Goal: Communication & Community: Ask a question

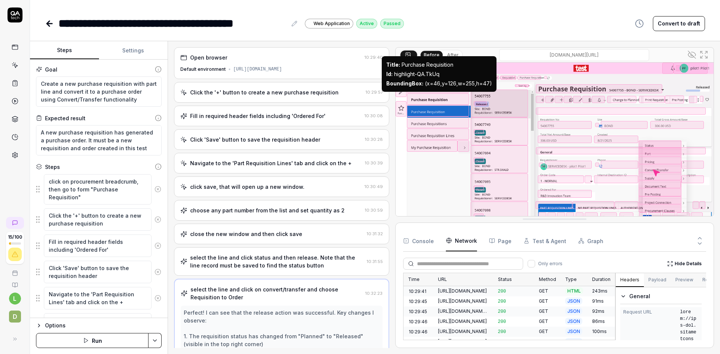
scroll to position [1116, 0]
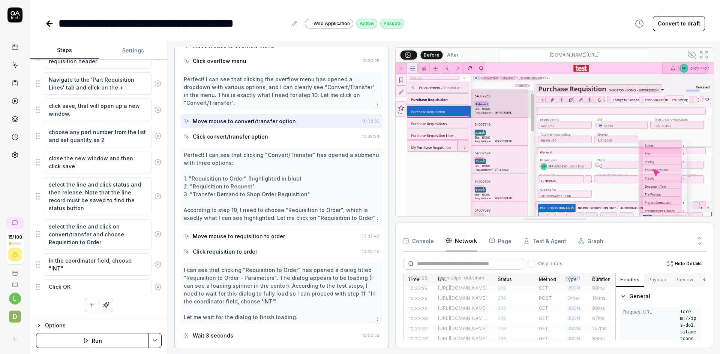
click at [18, 17] on icon at bounding box center [14, 14] width 15 height 15
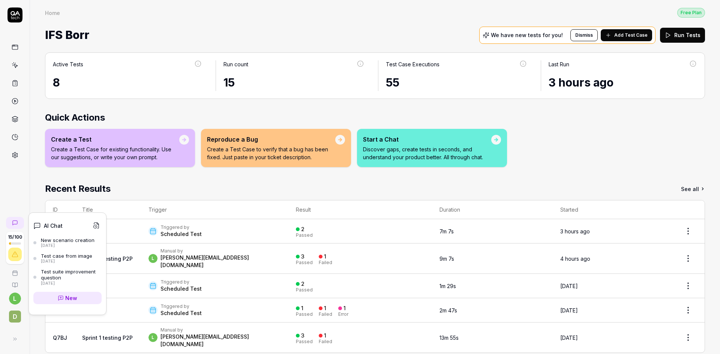
click at [15, 221] on icon at bounding box center [15, 223] width 4 height 4
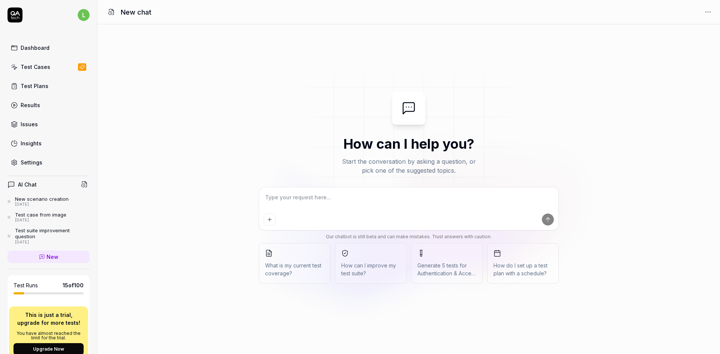
type textarea "*"
click at [269, 221] on icon "Add attachment" at bounding box center [270, 220] width 6 height 6
type textarea "*"
click at [267, 219] on icon "Add attachment" at bounding box center [270, 220] width 6 height 6
click at [276, 219] on div at bounding box center [409, 220] width 290 height 12
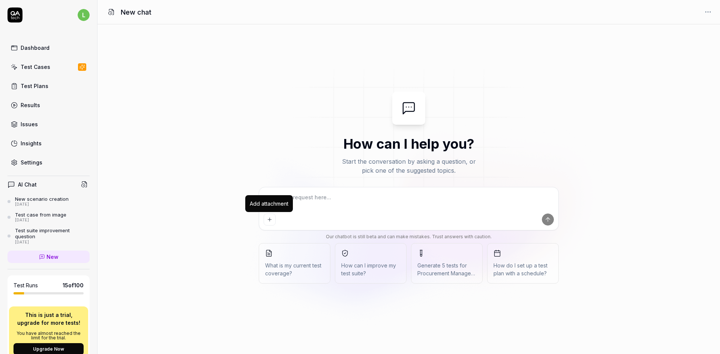
type textarea "*"
click at [274, 221] on button "Add attachment" at bounding box center [270, 220] width 12 height 12
type textarea "*"
type input "**********"
type textarea "*"
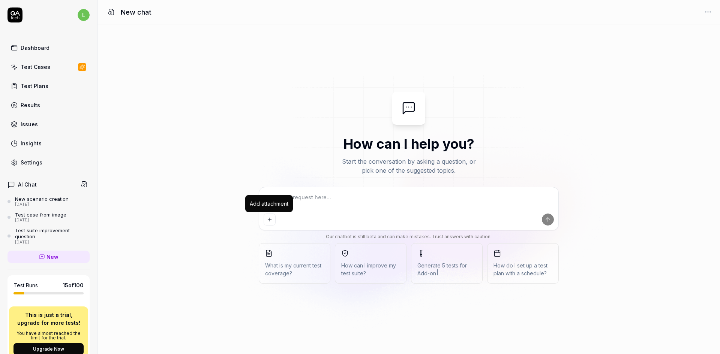
click at [270, 222] on icon "Add attachment" at bounding box center [270, 220] width 6 height 6
type textarea "*"
type input "**********"
click at [342, 199] on textarea at bounding box center [409, 201] width 290 height 19
type textarea "*"
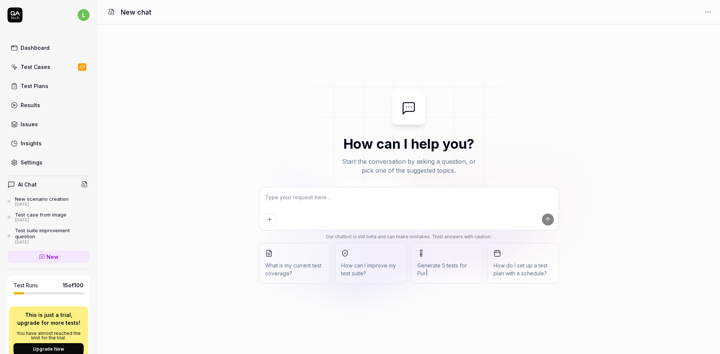
type textarea "w"
type textarea "*"
type textarea "p"
type textarea "*"
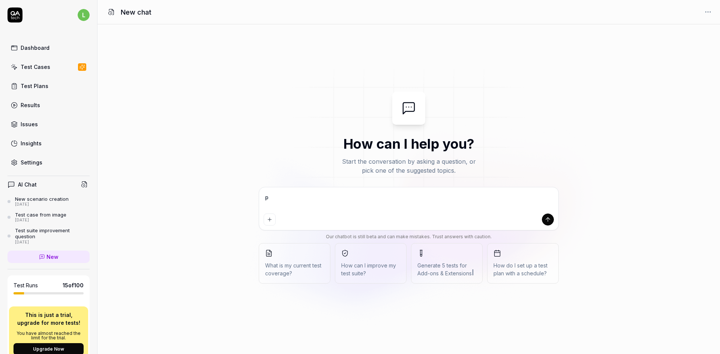
type textarea "pl"
type textarea "*"
type textarea "ple"
type textarea "*"
type textarea "plea"
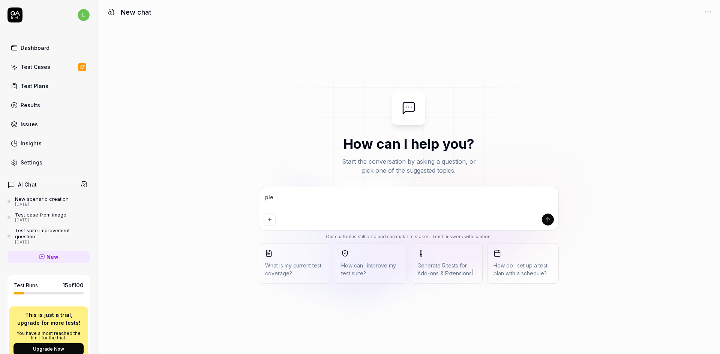
type textarea "*"
type textarea "pleas"
type textarea "*"
type textarea "please"
type textarea "*"
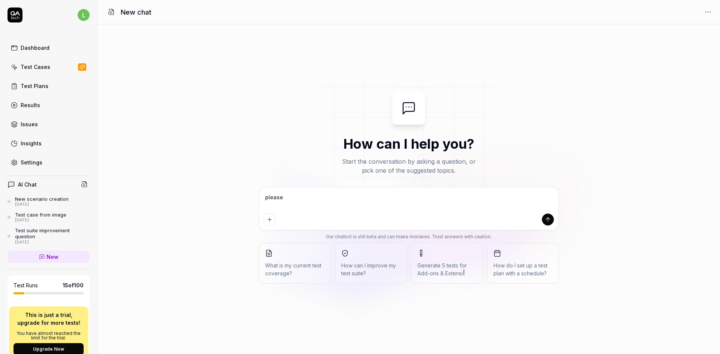
type textarea "please"
type textarea "*"
type textarea "please c"
type textarea "*"
type textarea "please cr"
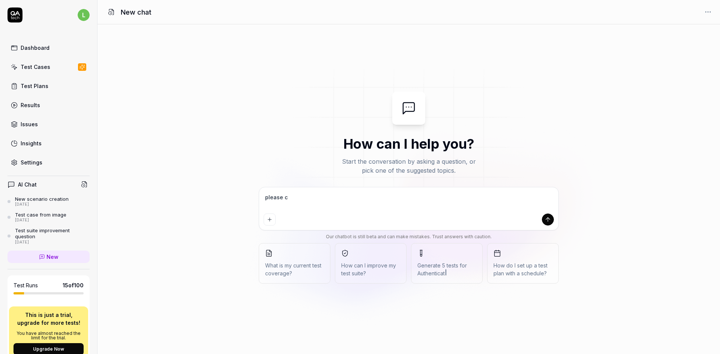
type textarea "*"
type textarea "please cre"
type textarea "*"
type textarea "please crea"
type textarea "*"
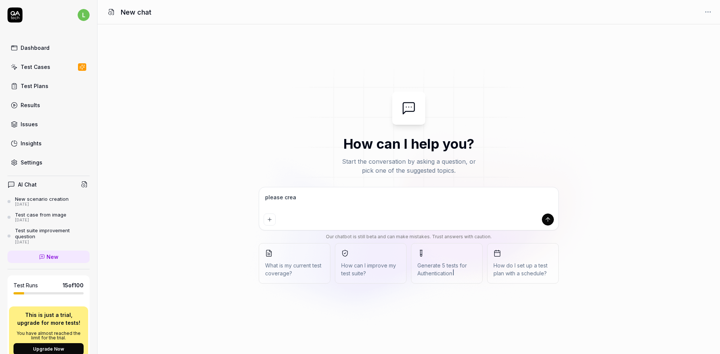
type textarea "please creat"
type textarea "*"
type textarea "please create"
type textarea "*"
type textarea "please create"
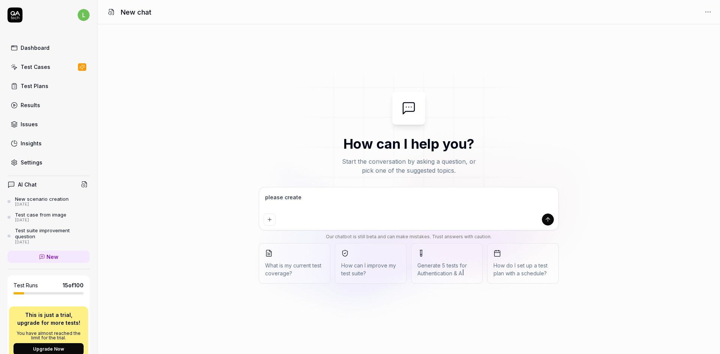
type textarea "*"
type textarea "please create a"
type textarea "*"
type textarea "please create a"
type textarea "*"
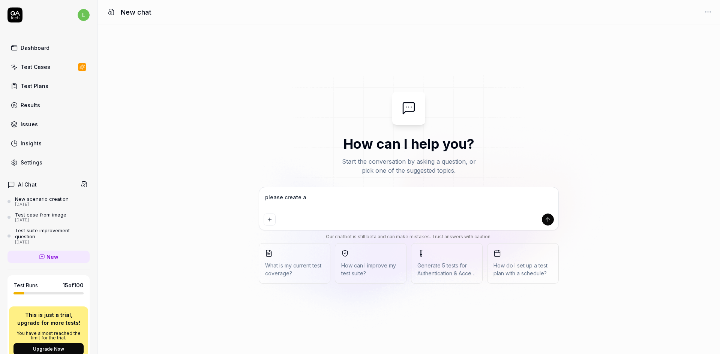
type textarea "please create a t"
type textarea "*"
type textarea "please create a te"
type textarea "*"
type textarea "please create a tes"
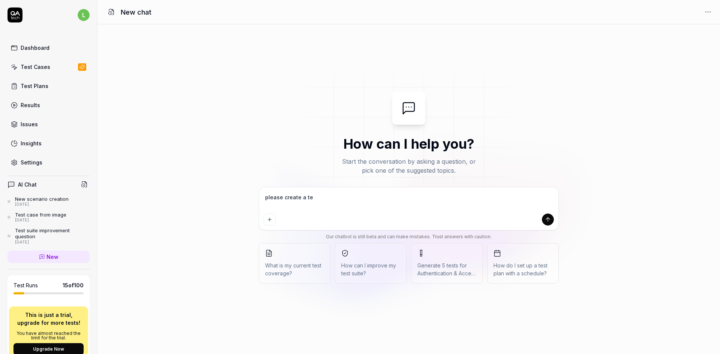
type textarea "*"
type textarea "please create a test"
type textarea "*"
type textarea "please create a test"
type textarea "*"
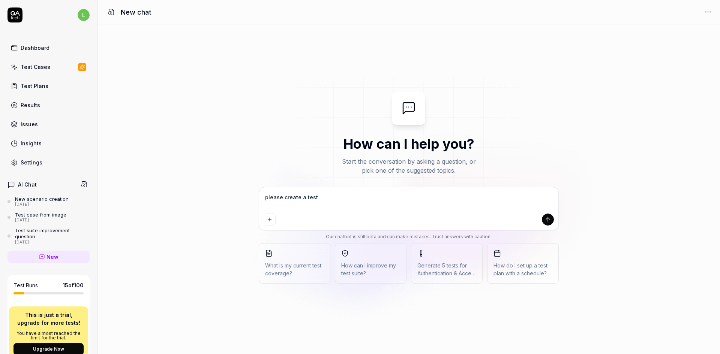
type textarea "please create a test b"
type textarea "*"
type textarea "please create a test ba"
type textarea "*"
type textarea "please create a test bas"
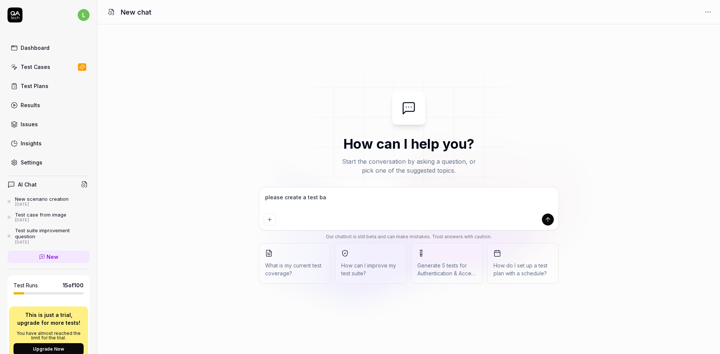
type textarea "*"
type textarea "please create a test base"
type textarea "*"
type textarea "please create a test based"
type textarea "*"
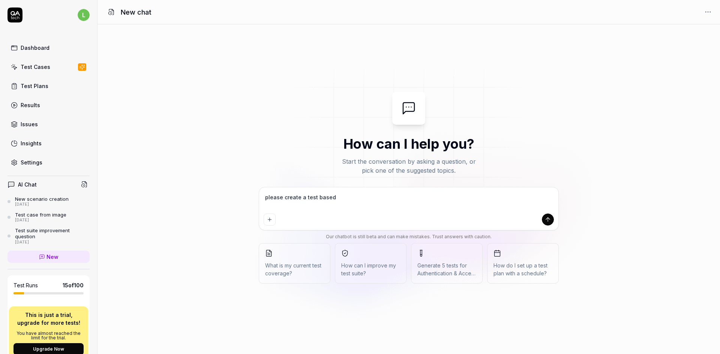
type textarea "please create a test based"
type textarea "*"
type textarea "please create a test based o"
type textarea "*"
type textarea "please create a test based on"
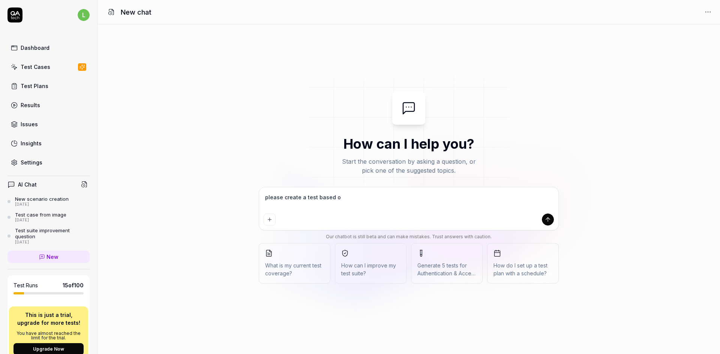
type textarea "*"
type textarea "please create a test based on"
type textarea "*"
type textarea "please create a test based on t"
type textarea "*"
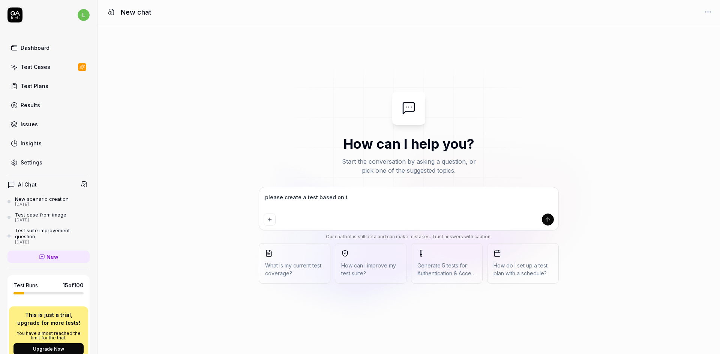
type textarea "please create a test based on th"
type textarea "*"
type textarea "please create a test based on the"
type textarea "*"
type textarea "please create a test based on the"
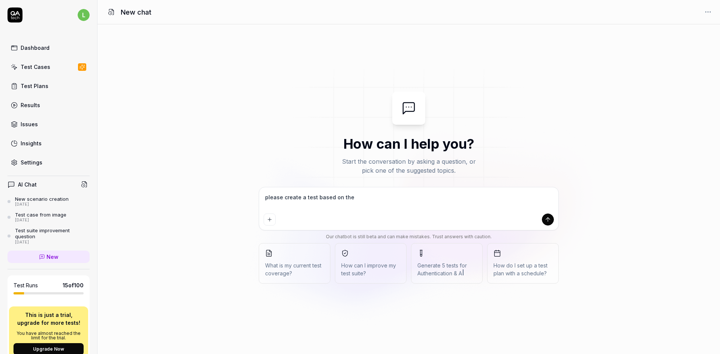
type textarea "*"
type textarea "please create a test based on the a"
type textarea "*"
type textarea "please create a test based on the at"
type textarea "*"
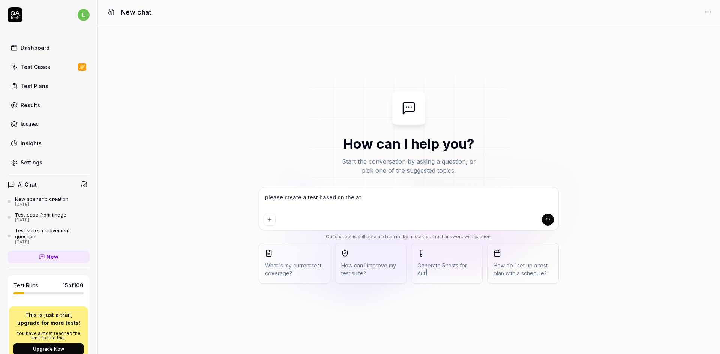
type textarea "please create a test based on the att"
type textarea "*"
type textarea "please create a test based on the atta"
type textarea "*"
type textarea "please create a test based on the attac"
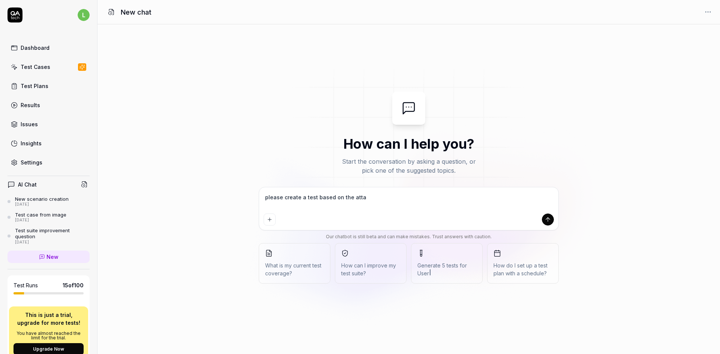
type textarea "*"
type textarea "please create a test based on the attach"
type textarea "*"
type textarea "please create a test based on the attache"
type textarea "*"
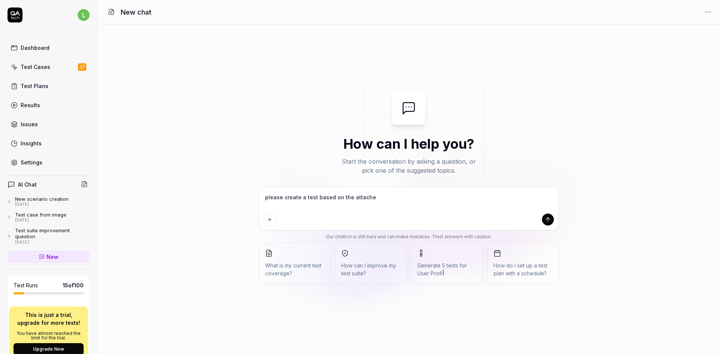
type textarea "please create a test based on the attached"
type textarea "*"
type textarea "please create a test based on the attached"
type textarea "*"
type textarea "please create a test based on the attached i"
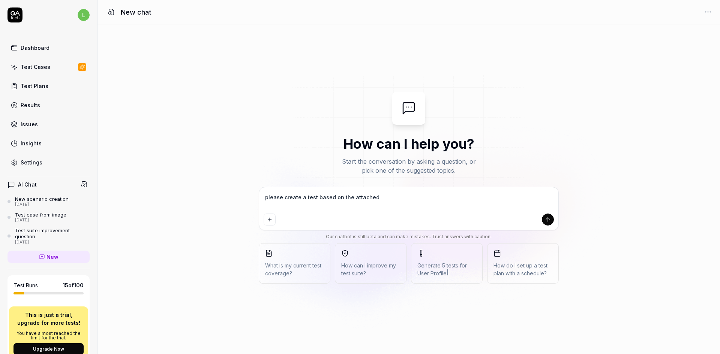
type textarea "*"
type textarea "please create a test based on the attached im"
type textarea "*"
type textarea "please create a test based on the attached ima"
type textarea "*"
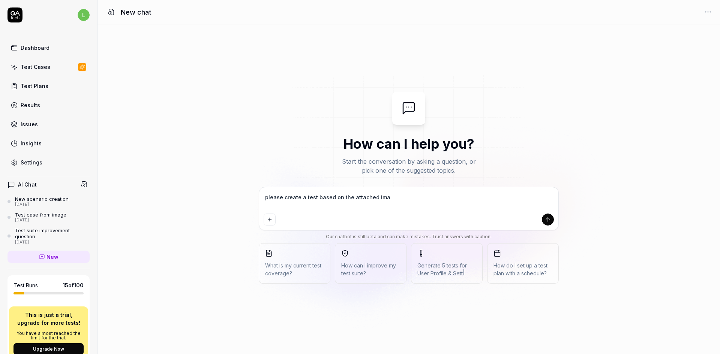
type textarea "please create a test based on the attached imag"
type textarea "*"
type textarea "please create a test based on the attached image"
type textarea "*"
click at [313, 196] on textarea "please create a test based on the attached image" at bounding box center [409, 201] width 290 height 19
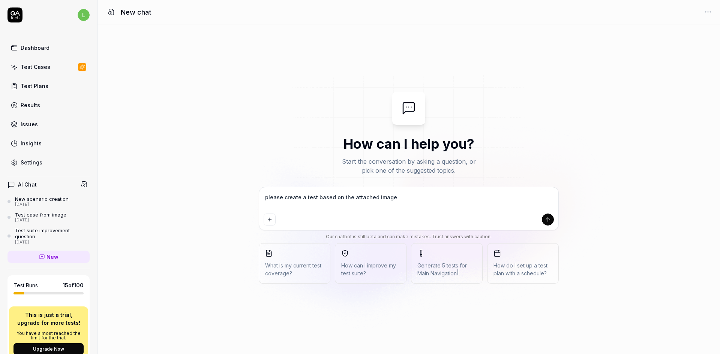
click at [315, 198] on textarea "please create a test based on the attached image" at bounding box center [409, 201] width 290 height 19
type textarea "please create a test based on the attached image"
type textarea "*"
type textarea "please create a test c based on the attached image"
type textarea "*"
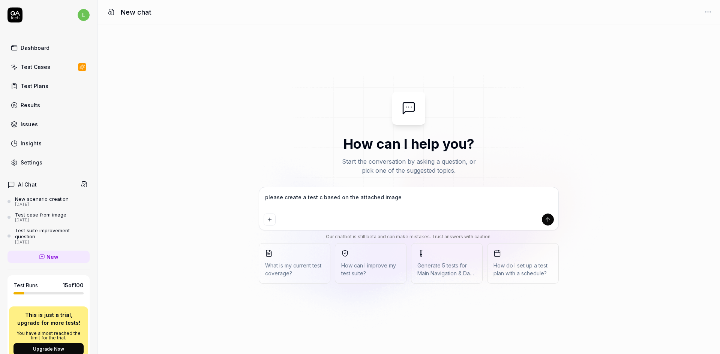
type textarea "please create a test ca based on the attached image"
type textarea "*"
type textarea "please create a test cas based on the attached image"
type textarea "*"
type textarea "please create a test case based on the attached image"
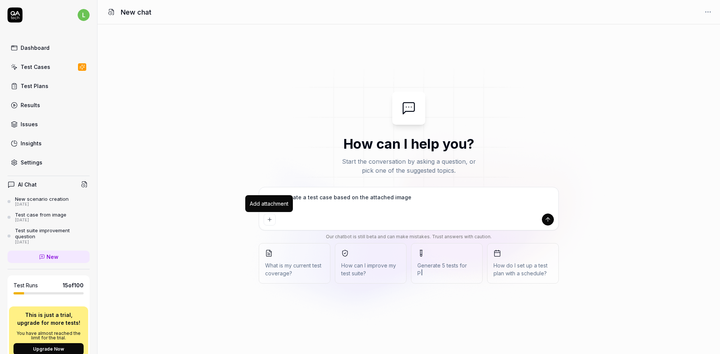
type textarea "*"
type textarea "please create a test case based on the attached image"
type textarea "*"
click at [268, 218] on icon "Add attachment" at bounding box center [270, 220] width 6 height 6
type textarea "*"
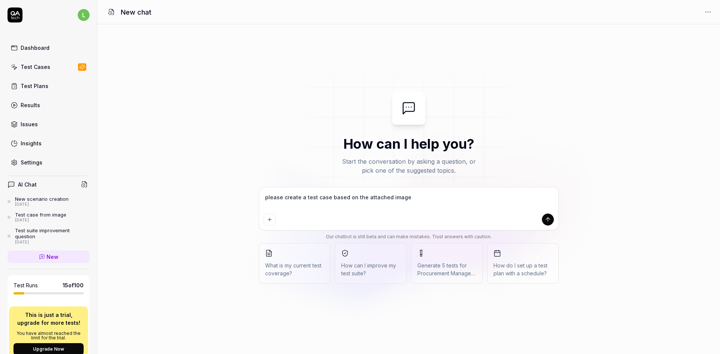
type input "**********"
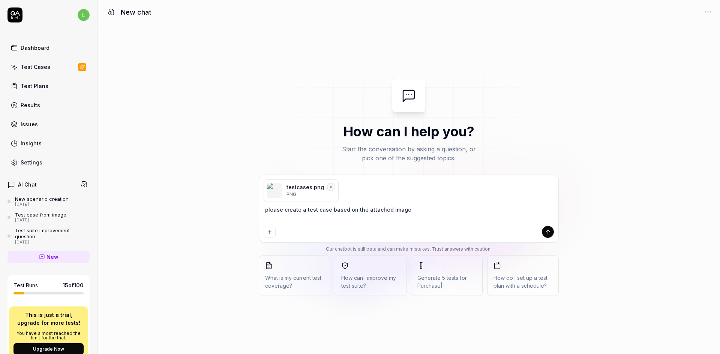
click at [550, 231] on icon "submit" at bounding box center [547, 232] width 7 height 7
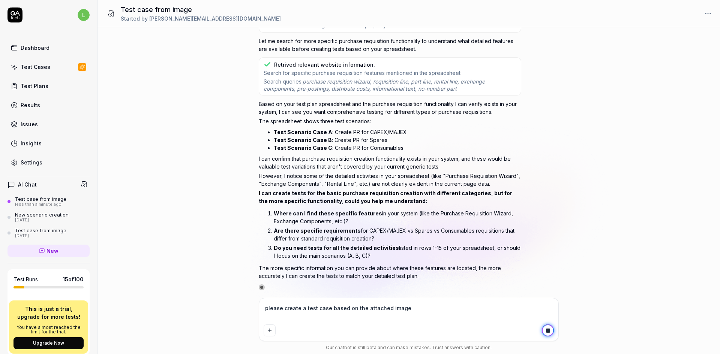
type textarea "*"
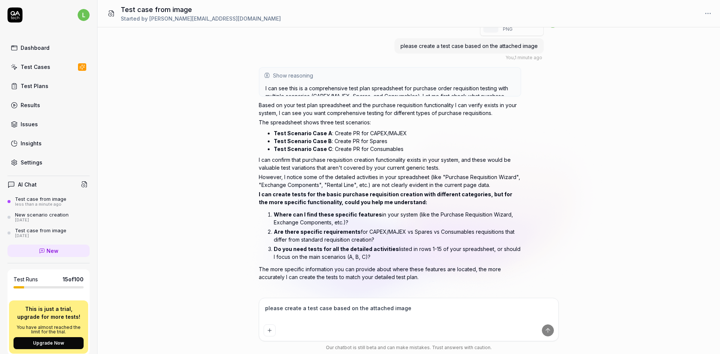
scroll to position [16, 0]
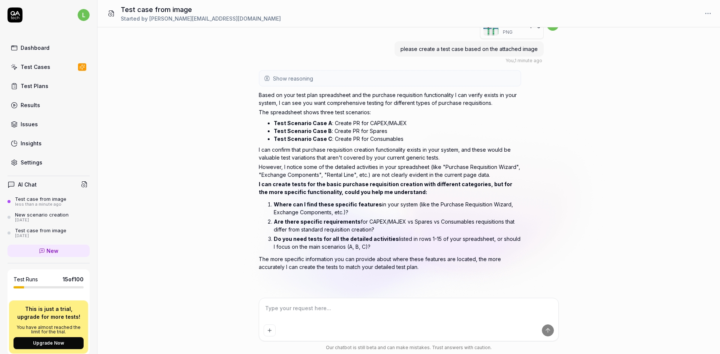
type textarea "d"
type textarea "*"
type textarea "do"
type textarea "*"
type textarea "do"
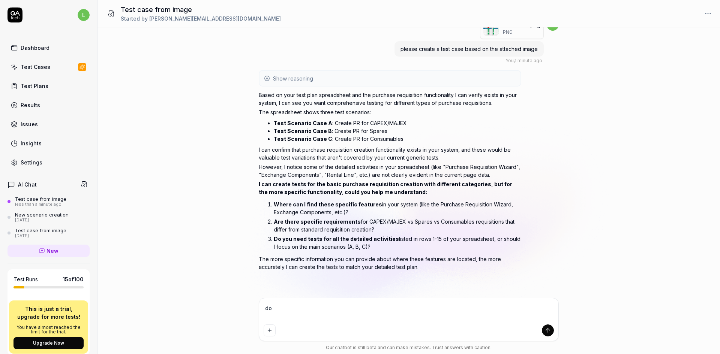
type textarea "*"
type textarea "do y"
type textarea "*"
type textarea "do yo"
type textarea "*"
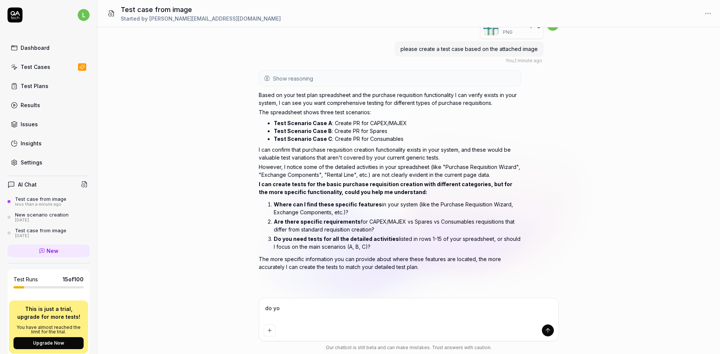
type textarea "do you"
type textarea "*"
type textarea "do your"
type textarea "*"
type textarea "do your"
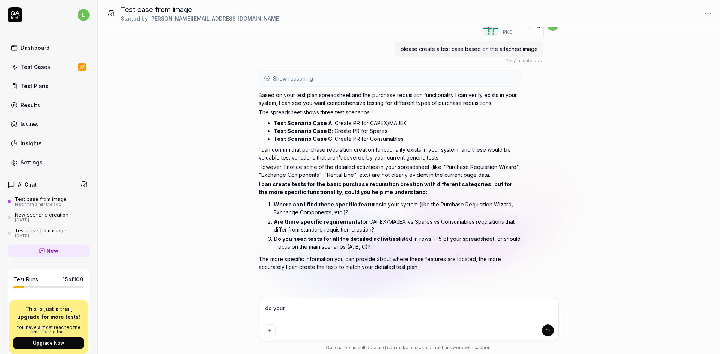
type textarea "*"
type textarea "do your b"
type textarea "*"
type textarea "do your be"
type textarea "*"
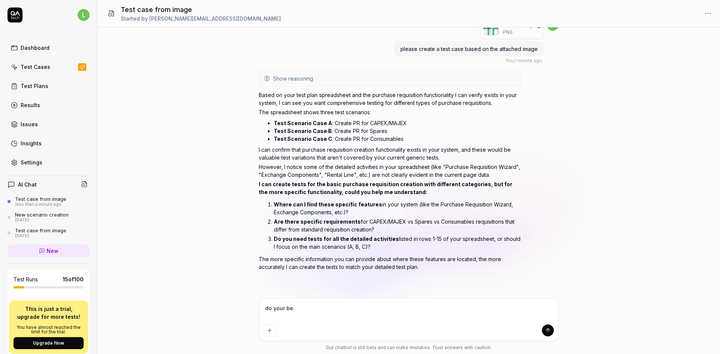
type textarea "do your bes"
type textarea "*"
type textarea "do your best"
type textarea "*"
type textarea "do your best"
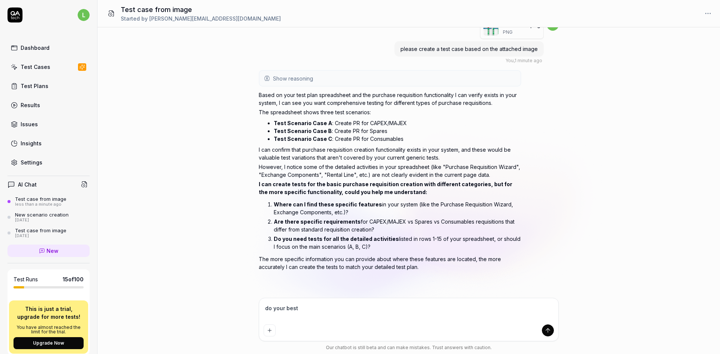
type textarea "*"
type textarea "do your best i"
type textarea "*"
type textarea "do your best in"
type textarea "*"
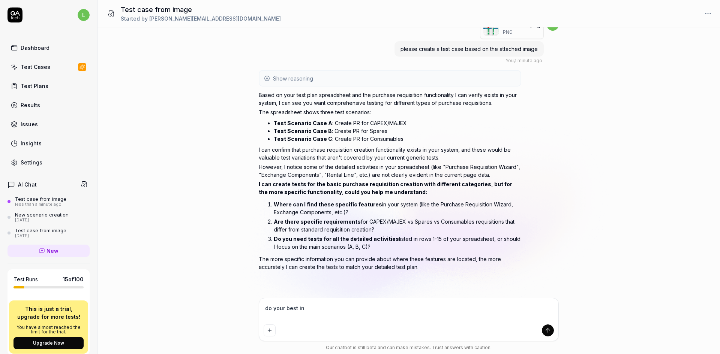
type textarea "do your best in"
type textarea "*"
type textarea "do your best in c"
type textarea "*"
type textarea "do your best in cr"
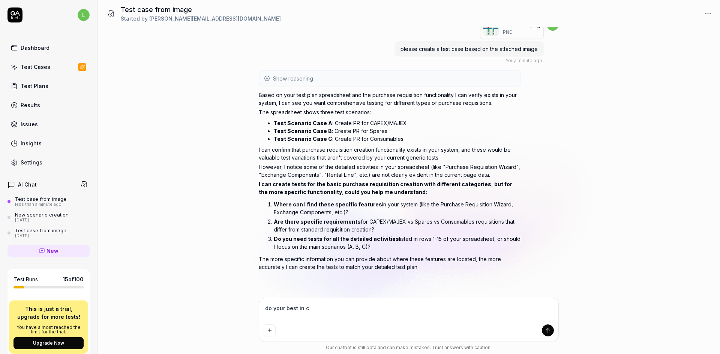
type textarea "*"
type textarea "do your best in cre"
type textarea "*"
type textarea "do your best in crea"
type textarea "*"
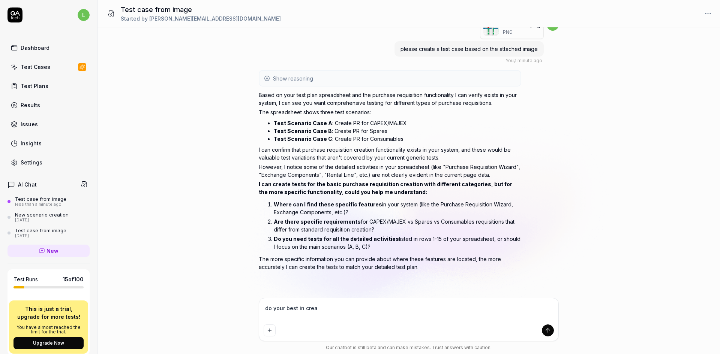
type textarea "do your best in creat"
type textarea "*"
type textarea "do your best in creati"
type textarea "*"
type textarea "do your best in creatin"
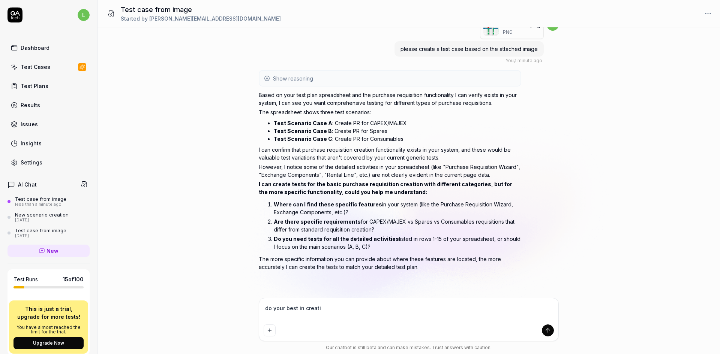
type textarea "*"
type textarea "do your best in creating"
type textarea "*"
type textarea "do your best in creating"
type textarea "*"
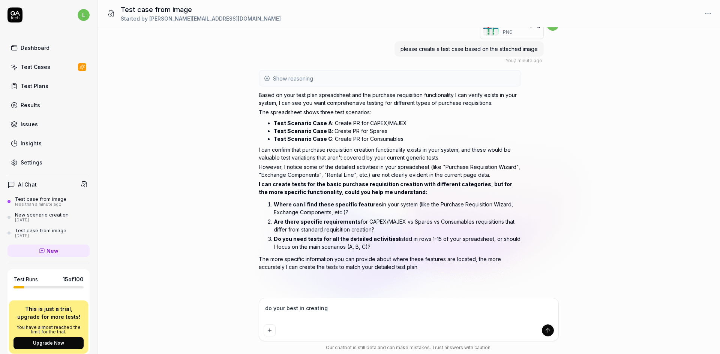
type textarea "do your best in creating t"
type textarea "*"
type textarea "do your best in creating th"
type textarea "*"
type textarea "do your best in creating the"
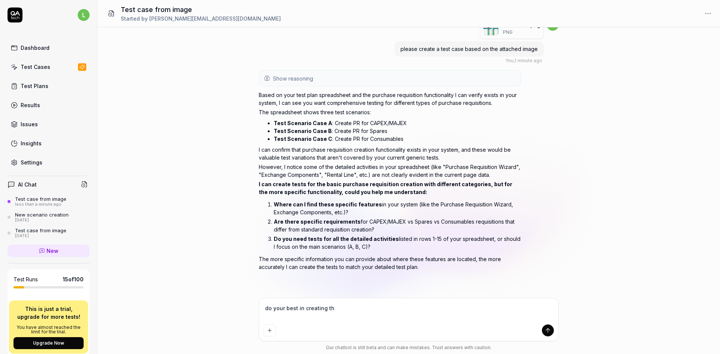
type textarea "*"
type textarea "do your best in creating the"
type textarea "*"
type textarea "do your best in creating the t"
type textarea "*"
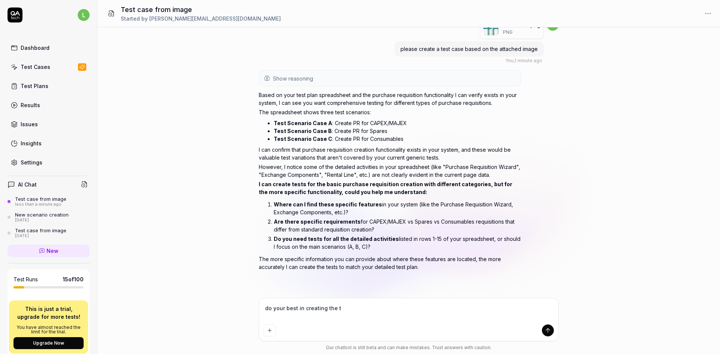
type textarea "do your best in creating the te"
type textarea "*"
type textarea "do your best in creating the tes"
type textarea "*"
type textarea "do your best in creating the test"
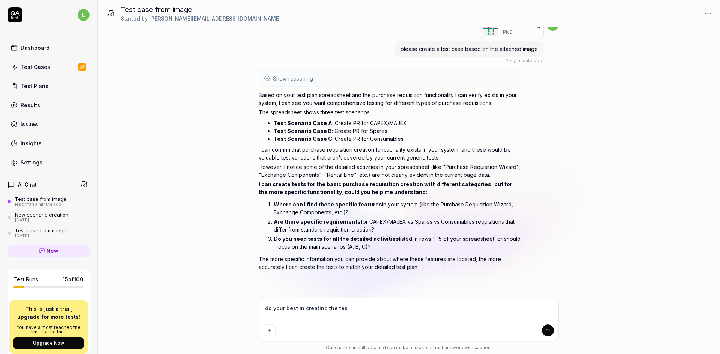
type textarea "*"
type textarea "do your best in creating the test"
type textarea "*"
type textarea "do your best in creating the test c"
type textarea "*"
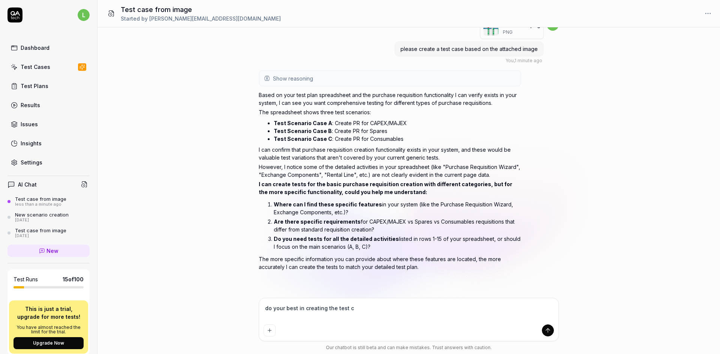
type textarea "do your best in creating the test ca"
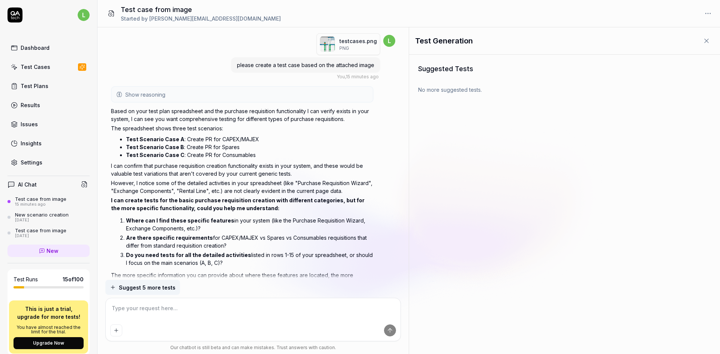
scroll to position [234, 0]
